Goal: Task Accomplishment & Management: Use online tool/utility

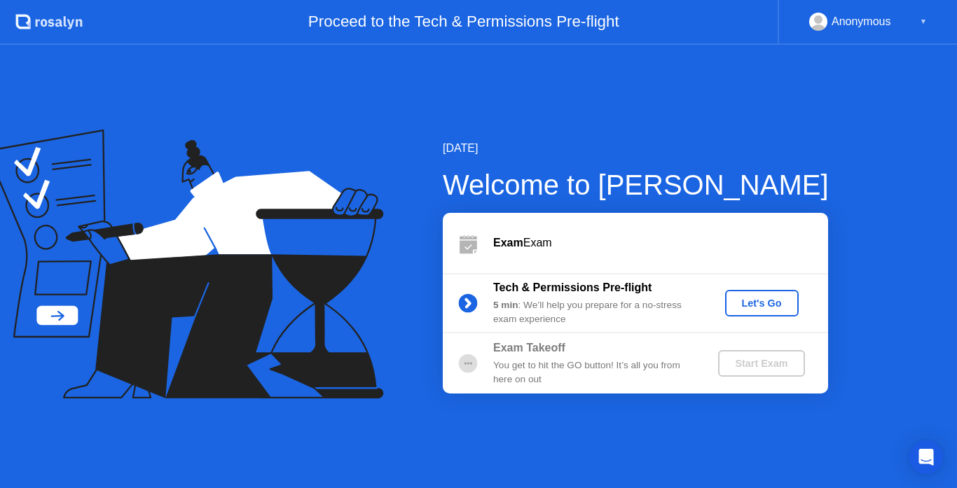
click at [746, 303] on div "Let's Go" at bounding box center [762, 303] width 62 height 11
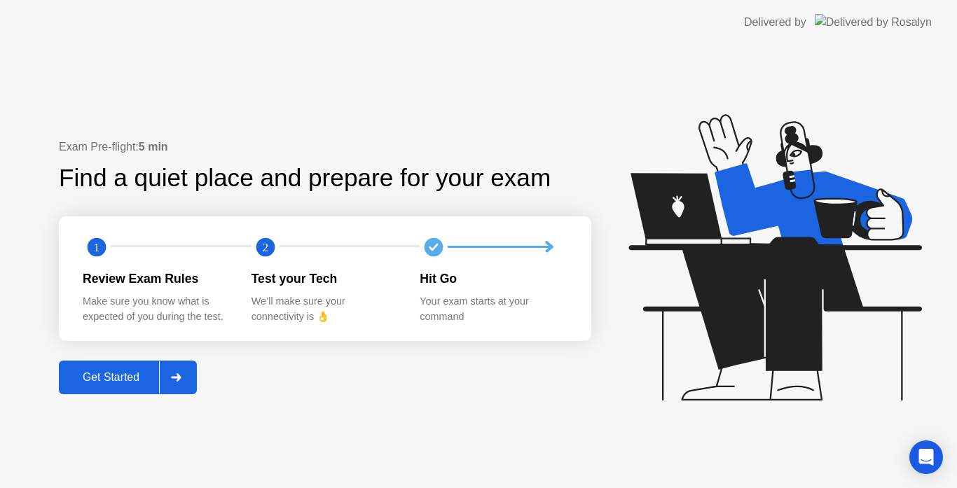
click at [106, 375] on div "Get Started" at bounding box center [111, 377] width 96 height 13
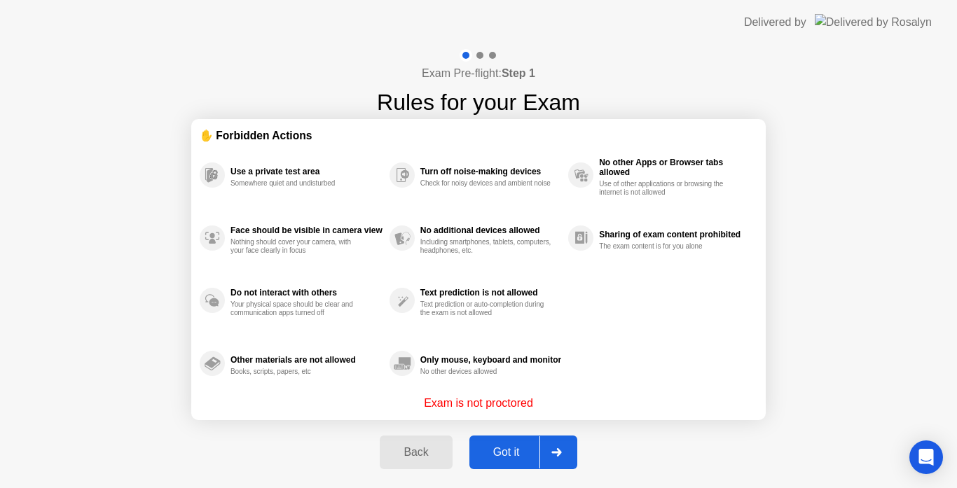
click at [502, 455] on div "Got it" at bounding box center [507, 452] width 66 height 13
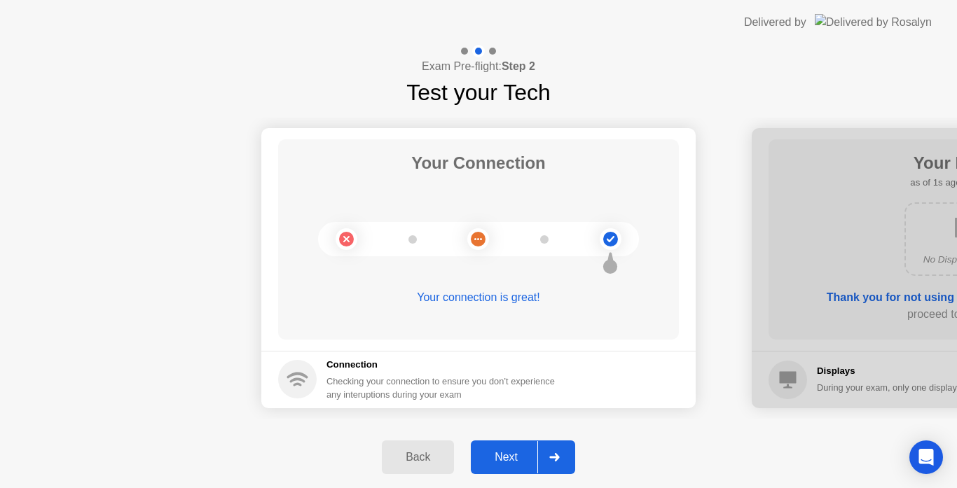
click at [502, 455] on div "Next" at bounding box center [506, 457] width 62 height 13
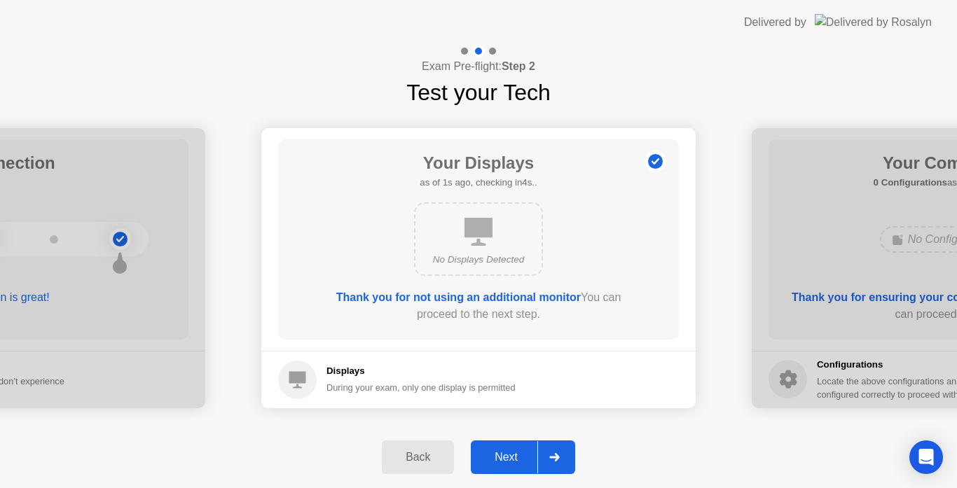
click at [502, 455] on div "Next" at bounding box center [506, 457] width 62 height 13
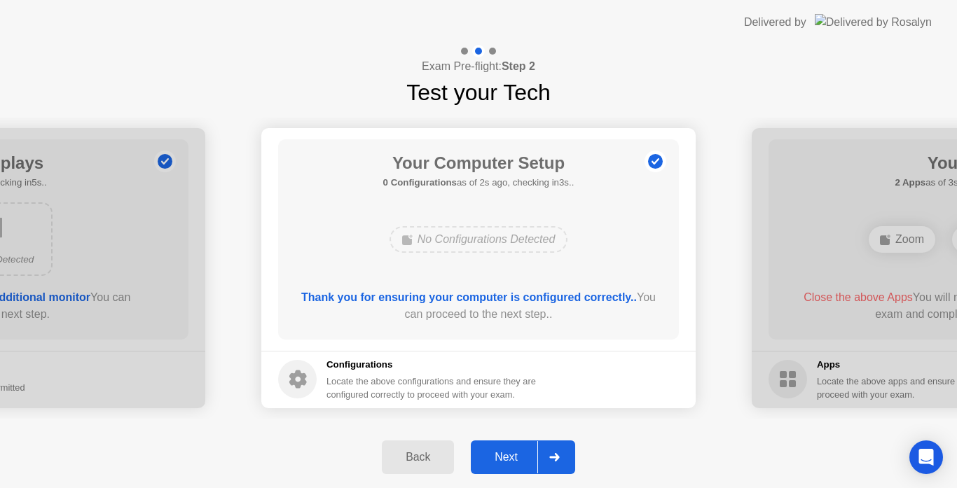
click at [502, 455] on div "Next" at bounding box center [506, 457] width 62 height 13
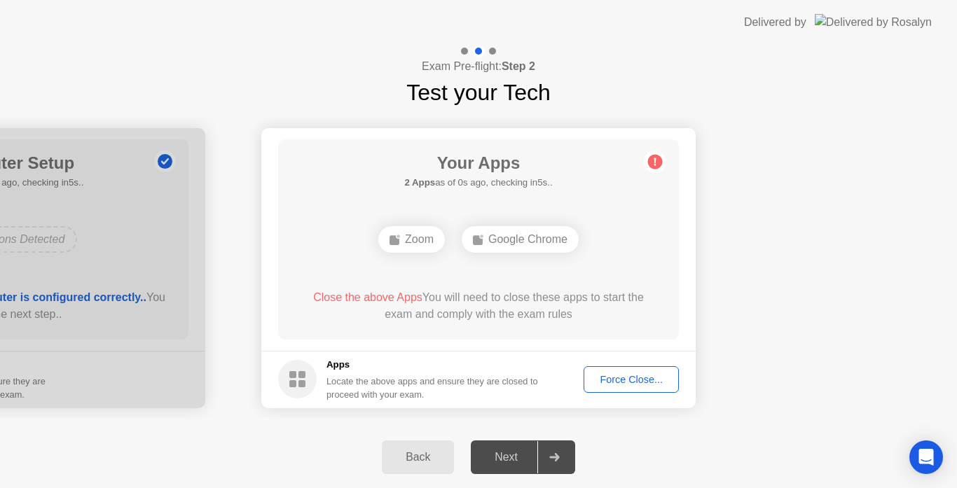
click at [616, 381] on div "Force Close..." at bounding box center [631, 379] width 85 height 11
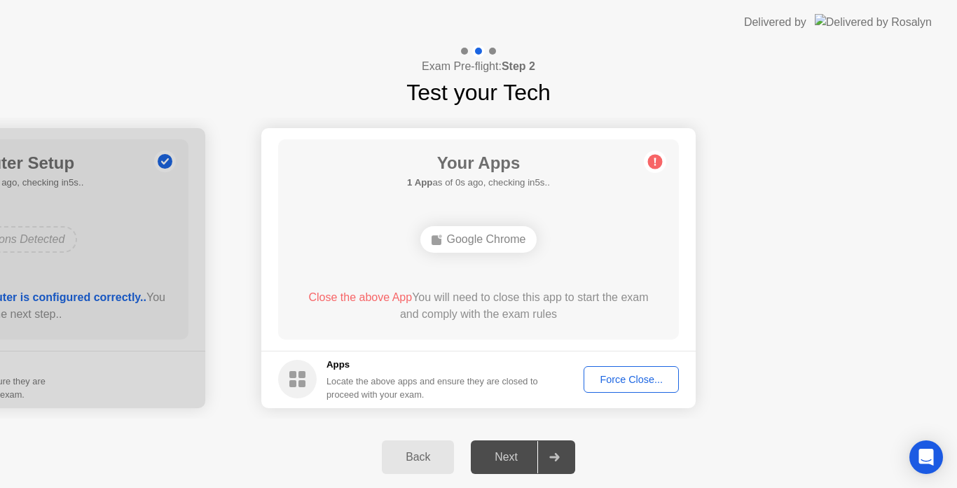
click at [626, 376] on div "Force Close..." at bounding box center [631, 379] width 85 height 11
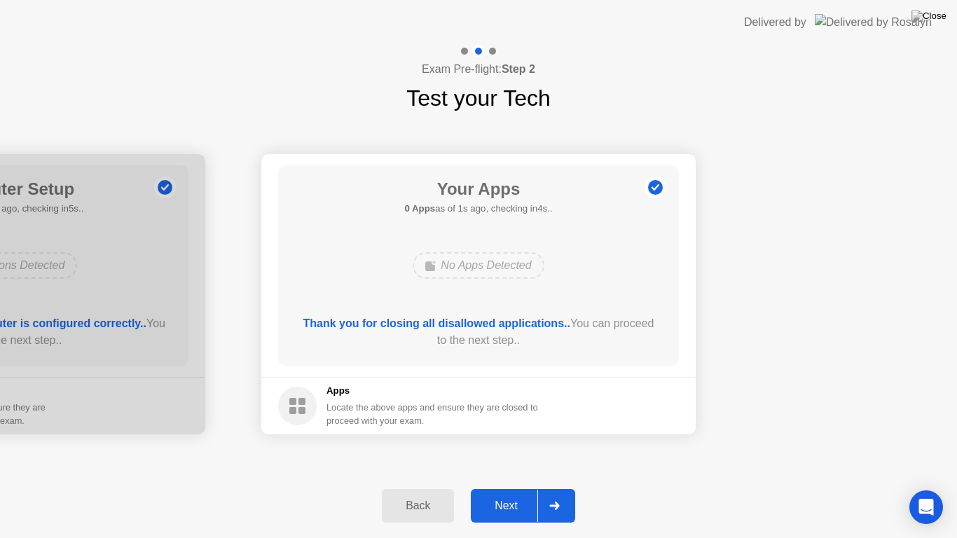
click at [498, 488] on div "Next" at bounding box center [506, 506] width 62 height 13
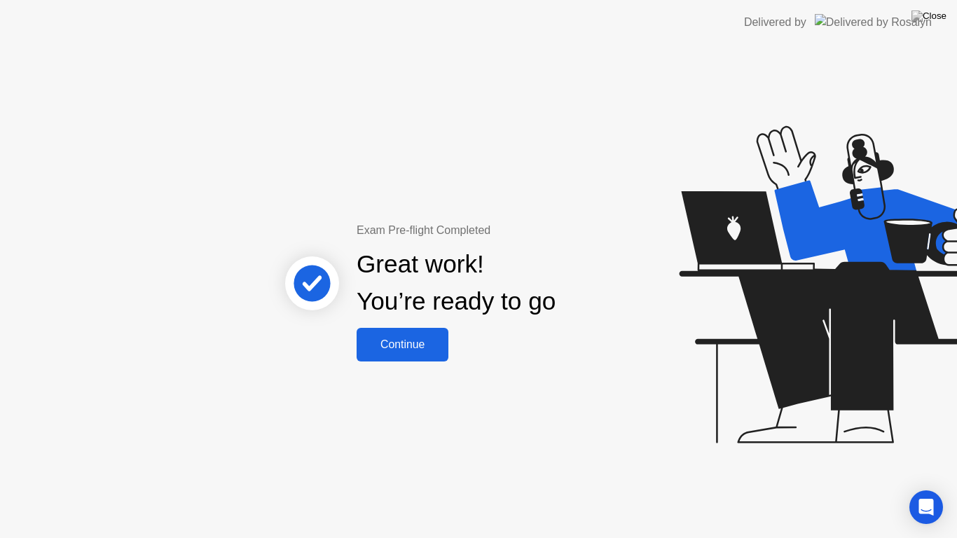
click at [430, 350] on div "Continue" at bounding box center [402, 344] width 83 height 13
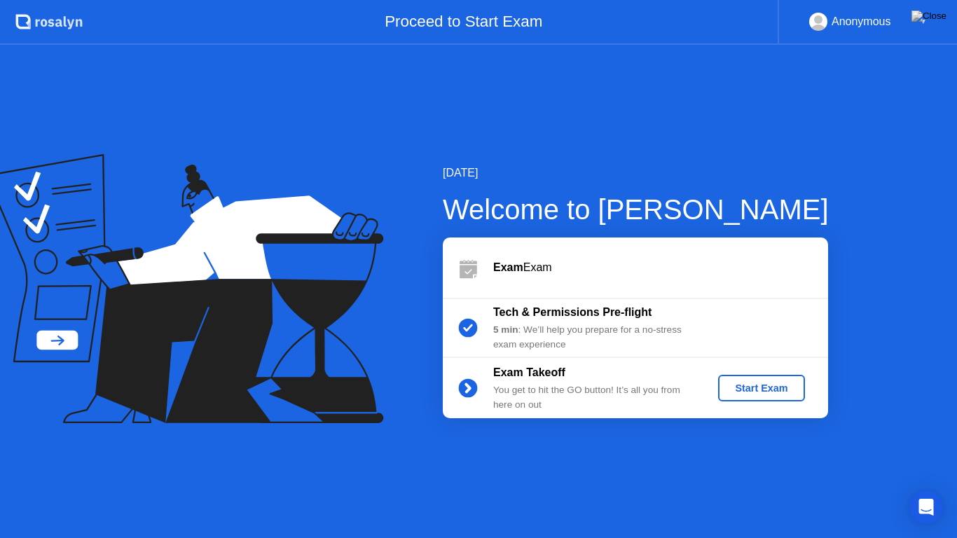
click at [747, 394] on div "Start Exam" at bounding box center [761, 388] width 75 height 11
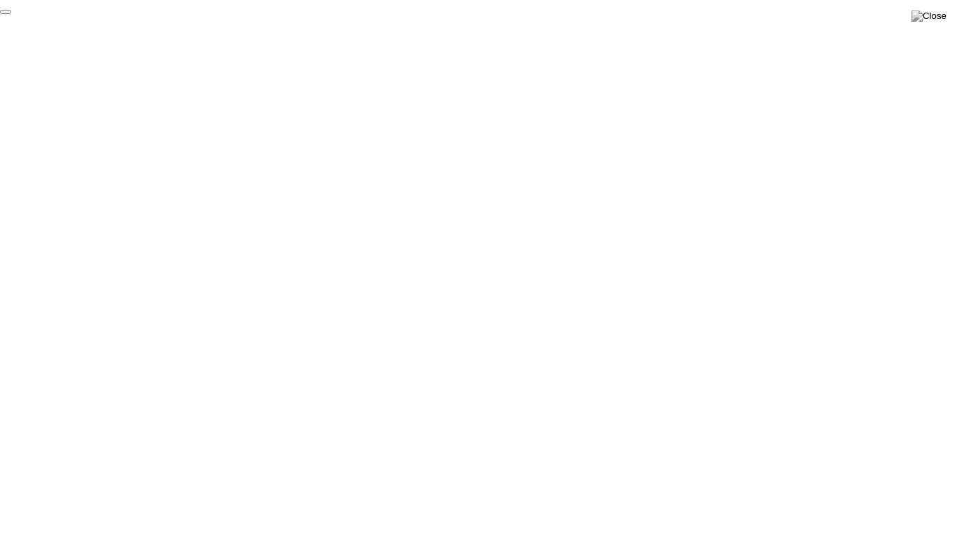
click div "End Proctoring Session"
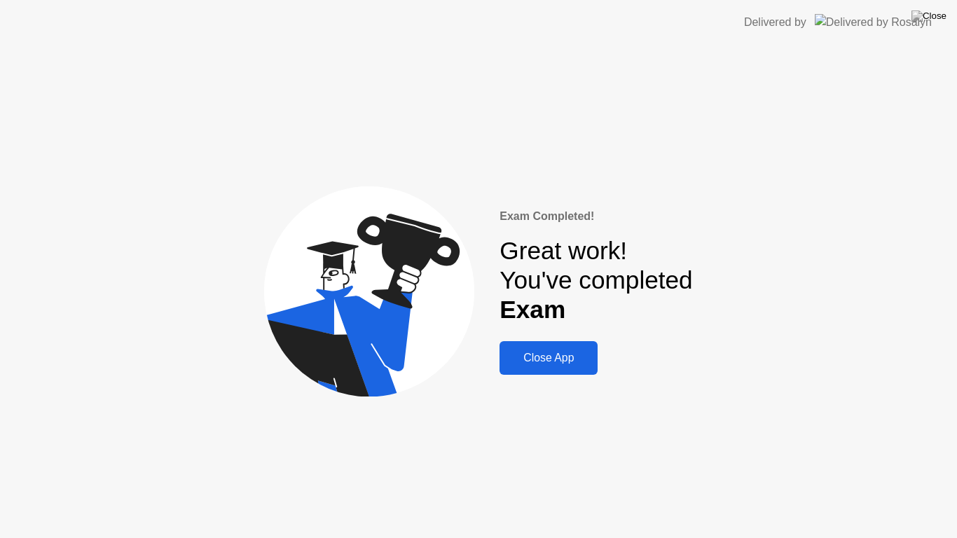
click at [522, 349] on button "Close App" at bounding box center [549, 358] width 98 height 34
